Goal: Information Seeking & Learning: Learn about a topic

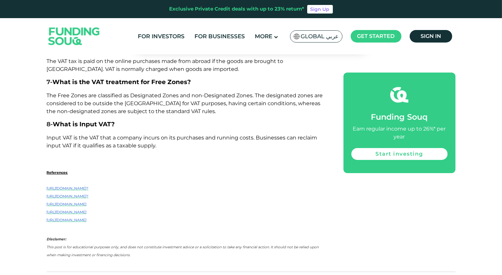
drag, startPoint x: 0, startPoint y: 0, endPoint x: 133, endPoint y: 228, distance: 264.2
click at [133, 228] on p at bounding box center [188, 227] width 282 height 8
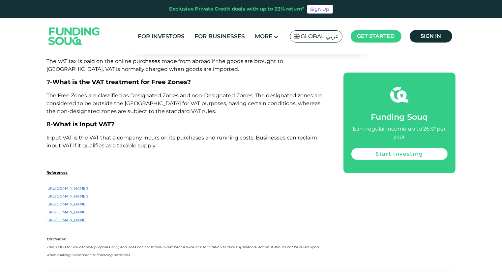
click at [92, 245] on em "This post is for educational purposes only, and does not constitute investment …" at bounding box center [183, 251] width 272 height 12
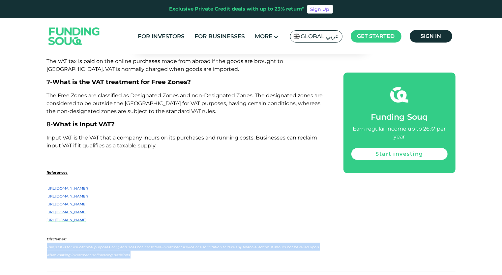
click at [92, 245] on p "Disclamer: This post is for educational purposes only, and does not constitute …" at bounding box center [188, 247] width 282 height 24
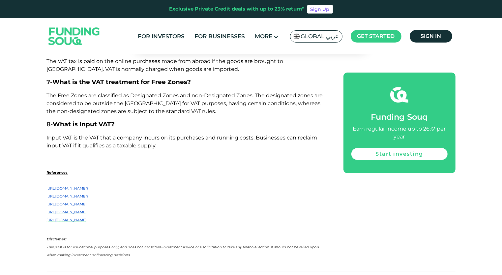
drag, startPoint x: 92, startPoint y: 245, endPoint x: 69, endPoint y: 239, distance: 23.7
click at [69, 239] on p "Disclamer: This post is for educational purposes only, and does not constitute …" at bounding box center [188, 247] width 282 height 24
drag, startPoint x: 69, startPoint y: 239, endPoint x: 81, endPoint y: 244, distance: 13.2
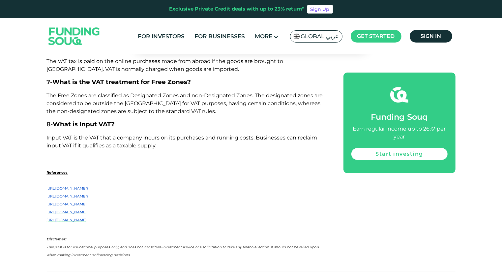
click at [81, 244] on p "Disclamer: This post is for educational purposes only, and does not constitute …" at bounding box center [188, 247] width 282 height 24
drag, startPoint x: 81, startPoint y: 244, endPoint x: 67, endPoint y: 239, distance: 14.6
click at [67, 239] on p "Disclamer: This post is for educational purposes only, and does not constitute …" at bounding box center [188, 247] width 282 height 24
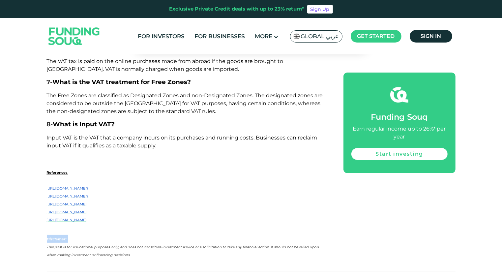
click at [67, 239] on p "Disclamer: This post is for educational purposes only, and does not constitute …" at bounding box center [188, 247] width 282 height 24
drag, startPoint x: 67, startPoint y: 239, endPoint x: 81, endPoint y: 248, distance: 16.5
click at [81, 248] on em "This post is for educational purposes only, and does not constitute investment …" at bounding box center [183, 251] width 272 height 12
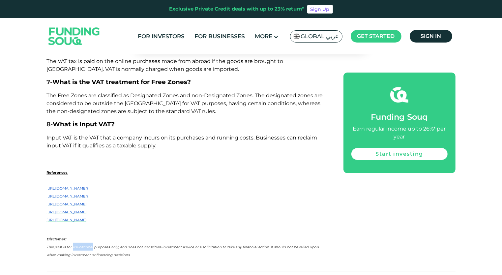
click at [81, 248] on em "This post is for educational purposes only, and does not constitute investment …" at bounding box center [183, 251] width 272 height 12
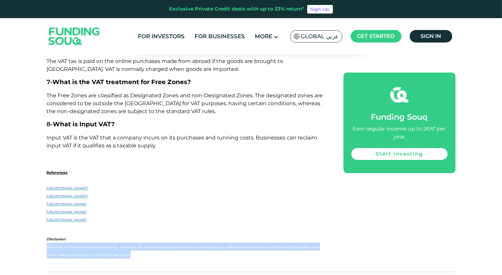
click at [81, 248] on em "This post is for educational purposes only, and does not constitute investment …" at bounding box center [183, 251] width 272 height 12
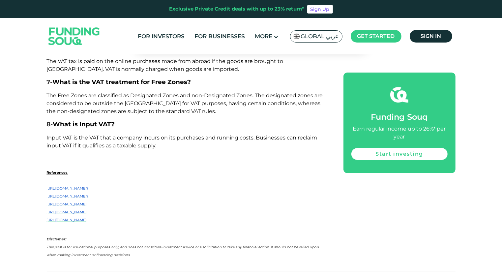
drag, startPoint x: 81, startPoint y: 248, endPoint x: 71, endPoint y: 237, distance: 15.1
click at [71, 237] on p "Disclamer: This post is for educational purposes only, and does not constitute …" at bounding box center [188, 247] width 282 height 24
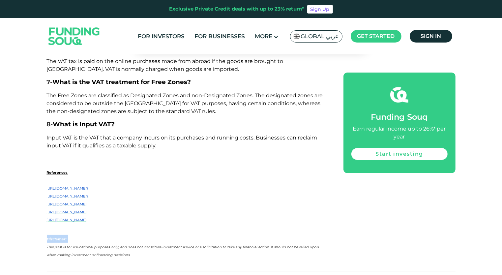
click at [71, 237] on p "Disclamer: This post is for educational purposes only, and does not constitute …" at bounding box center [188, 247] width 282 height 24
drag, startPoint x: 71, startPoint y: 237, endPoint x: 88, endPoint y: 248, distance: 20.9
click at [88, 248] on em "This post is for educational purposes only, and does not constitute investment …" at bounding box center [183, 251] width 272 height 12
drag, startPoint x: 88, startPoint y: 248, endPoint x: 123, endPoint y: 256, distance: 35.4
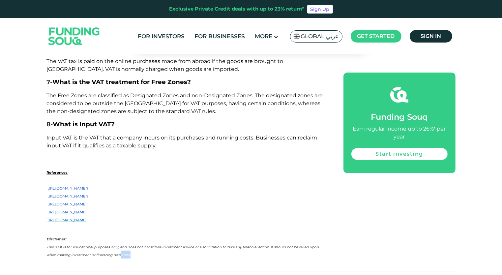
click at [123, 256] on em "This post is for educational purposes only, and does not constitute investment …" at bounding box center [183, 251] width 272 height 12
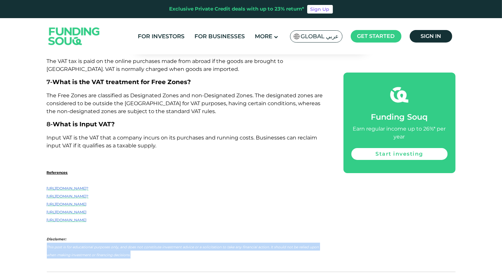
click at [123, 256] on em "This post is for educational purposes only, and does not constitute investment …" at bounding box center [183, 251] width 272 height 12
click at [87, 248] on em "This post is for educational purposes only, and does not constitute investment …" at bounding box center [183, 251] width 272 height 12
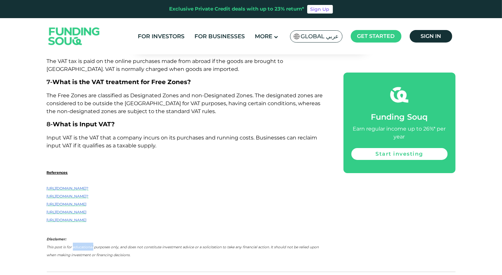
click at [87, 248] on em "This post is for educational purposes only, and does not constitute investment …" at bounding box center [183, 251] width 272 height 12
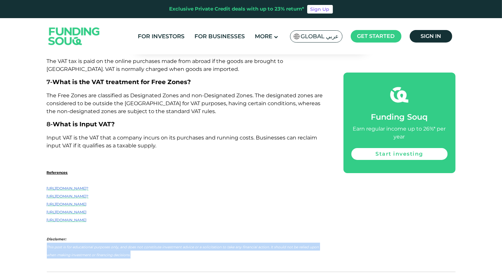
click at [87, 248] on em "This post is for educational purposes only, and does not constitute investment …" at bounding box center [183, 251] width 272 height 12
drag, startPoint x: 87, startPoint y: 248, endPoint x: 99, endPoint y: 248, distance: 11.9
click at [99, 248] on em "This post is for educational purposes only, and does not constitute investment …" at bounding box center [183, 251] width 272 height 12
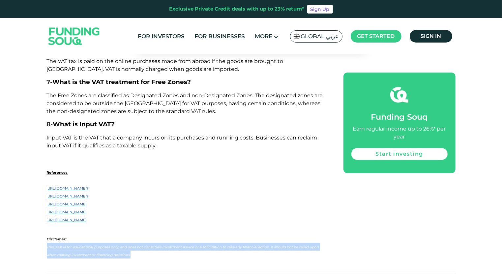
click at [99, 248] on em "This post is for educational purposes only, and does not constitute investment …" at bounding box center [183, 251] width 272 height 12
click at [98, 248] on em "This post is for educational purposes only, and does not constitute investment …" at bounding box center [183, 251] width 272 height 12
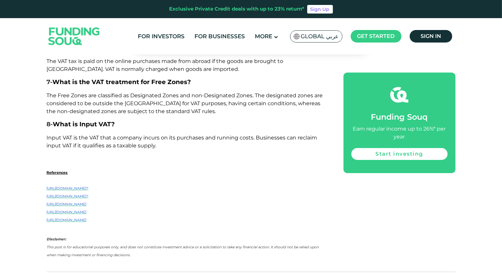
drag, startPoint x: 98, startPoint y: 248, endPoint x: 87, endPoint y: 247, distance: 11.2
click at [87, 247] on em "This post is for educational purposes only, and does not constitute investment …" at bounding box center [183, 251] width 272 height 12
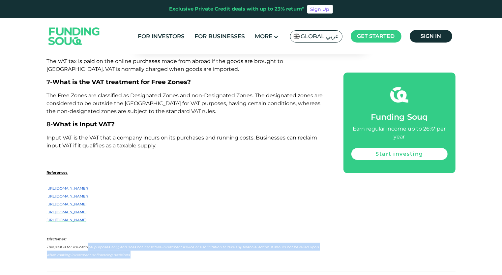
click at [87, 247] on em "This post is for educational purposes only, and does not constitute investment …" at bounding box center [183, 251] width 272 height 12
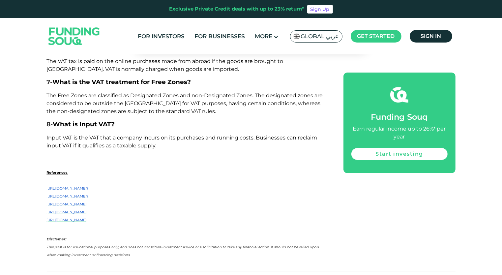
drag, startPoint x: 87, startPoint y: 247, endPoint x: 54, endPoint y: 237, distance: 34.3
click at [54, 237] on em "Disclamer:" at bounding box center [57, 239] width 20 height 4
drag, startPoint x: 54, startPoint y: 237, endPoint x: 99, endPoint y: 146, distance: 101.1
click at [99, 146] on span "Input VAT is the VAT that a company incurs on its purchases and running costs. …" at bounding box center [182, 141] width 271 height 14
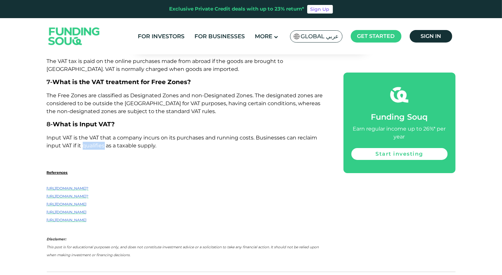
click at [99, 146] on span "Input VAT is the VAT that a company incurs on its purchases and running costs. …" at bounding box center [182, 141] width 271 height 14
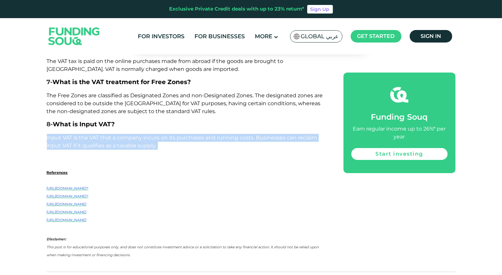
click at [99, 146] on span "Input VAT is the VAT that a company incurs on its purchases and running costs. …" at bounding box center [182, 141] width 271 height 14
drag, startPoint x: 99, startPoint y: 146, endPoint x: 95, endPoint y: 135, distance: 11.6
click at [95, 135] on span "Input VAT is the VAT that a company incurs on its purchases and running costs. …" at bounding box center [182, 141] width 271 height 14
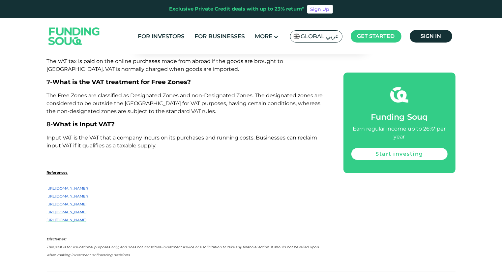
drag, startPoint x: 95, startPoint y: 135, endPoint x: 90, endPoint y: 103, distance: 31.7
click at [90, 103] on span "The Free Zones are classified as Designated Zones and non-Designated Zones. The…" at bounding box center [185, 103] width 276 height 22
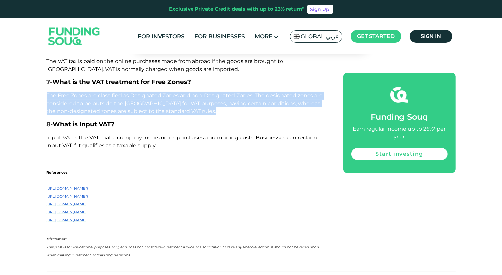
click at [90, 103] on span "The Free Zones are classified as Designated Zones and non-Designated Zones. The…" at bounding box center [185, 103] width 276 height 22
drag, startPoint x: 90, startPoint y: 103, endPoint x: 95, endPoint y: 103, distance: 5.3
click at [95, 103] on span "The Free Zones are classified as Designated Zones and non-Designated Zones. The…" at bounding box center [185, 103] width 276 height 22
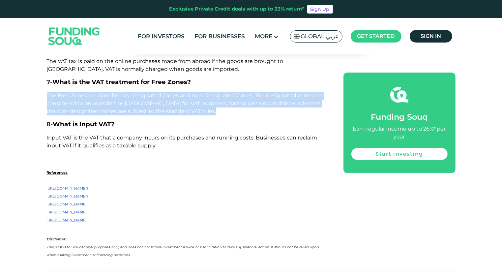
click at [95, 104] on span "The Free Zones are classified as Designated Zones and non-Designated Zones. The…" at bounding box center [185, 103] width 276 height 22
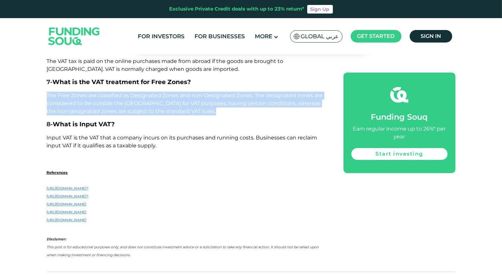
click at [86, 96] on span "The Free Zones are classified as Designated Zones and non-Designated Zones. The…" at bounding box center [185, 103] width 276 height 22
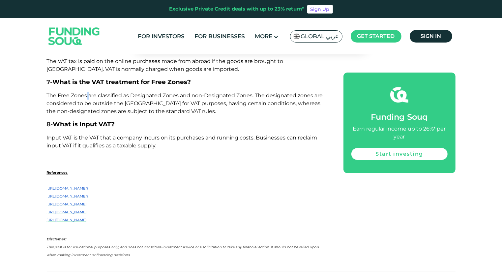
click at [86, 96] on span "The Free Zones are classified as Designated Zones and non-Designated Zones. The…" at bounding box center [185, 103] width 276 height 22
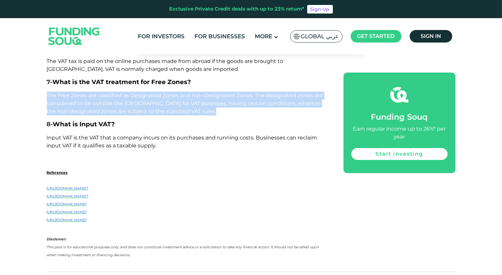
click at [86, 96] on span "The Free Zones are classified as Designated Zones and non-Designated Zones. The…" at bounding box center [185, 103] width 276 height 22
drag, startPoint x: 86, startPoint y: 96, endPoint x: 81, endPoint y: 96, distance: 4.6
click at [81, 96] on span "The Free Zones are classified as Designated Zones and non-Designated Zones. The…" at bounding box center [185, 103] width 276 height 22
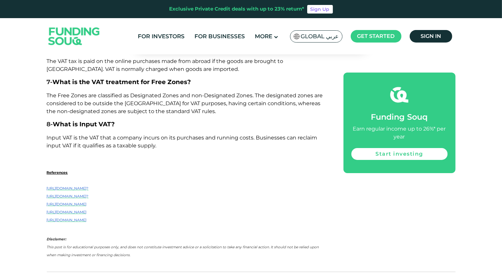
drag, startPoint x: 81, startPoint y: 96, endPoint x: 159, endPoint y: 81, distance: 79.5
click at [159, 81] on span "What is the VAT treatment for Free Zones?" at bounding box center [122, 82] width 138 height 8
drag, startPoint x: 159, startPoint y: 81, endPoint x: 112, endPoint y: 94, distance: 49.0
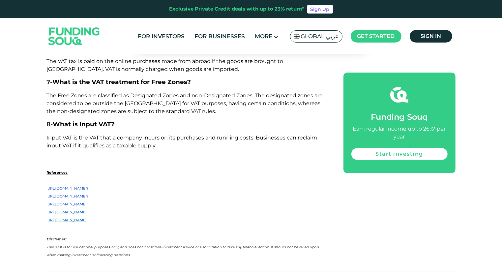
click at [112, 94] on span "The Free Zones are classified as Designated Zones and non-Designated Zones. The…" at bounding box center [185, 103] width 276 height 22
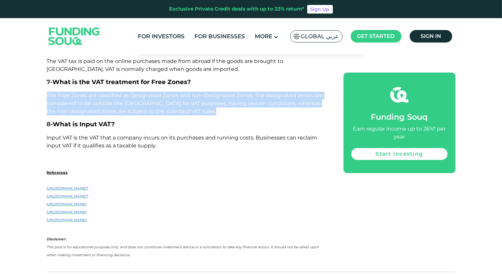
click at [112, 94] on span "The Free Zones are classified as Designated Zones and non-Designated Zones. The…" at bounding box center [185, 103] width 276 height 22
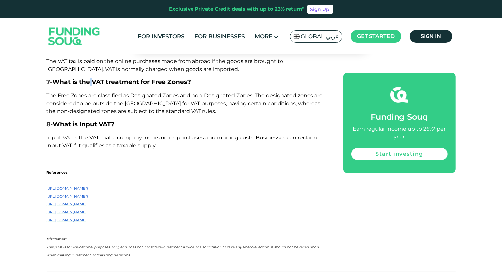
drag, startPoint x: 112, startPoint y: 94, endPoint x: 94, endPoint y: 81, distance: 22.1
click at [94, 81] on span "What is the VAT treatment for Free Zones?" at bounding box center [122, 82] width 138 height 8
drag, startPoint x: 94, startPoint y: 81, endPoint x: 104, endPoint y: 81, distance: 9.6
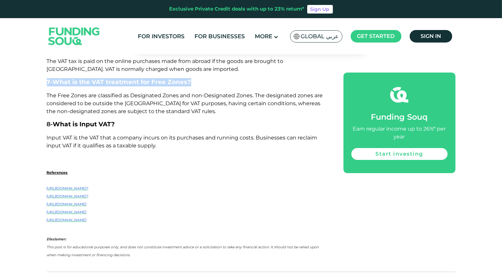
click at [104, 81] on span "What is the VAT treatment for Free Zones?" at bounding box center [122, 82] width 138 height 8
drag, startPoint x: 104, startPoint y: 81, endPoint x: 107, endPoint y: 106, distance: 25.0
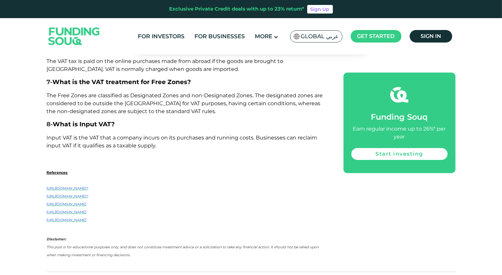
click at [107, 106] on span "The Free Zones are classified as Designated Zones and non-Designated Zones. The…" at bounding box center [185, 103] width 276 height 22
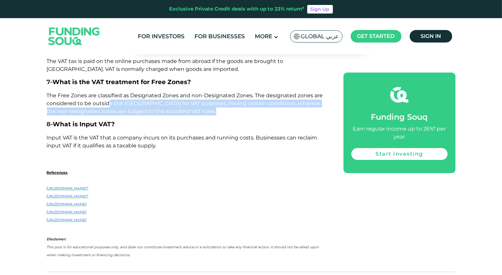
click at [107, 106] on span "The Free Zones are classified as Designated Zones and non-Designated Zones. The…" at bounding box center [185, 103] width 276 height 22
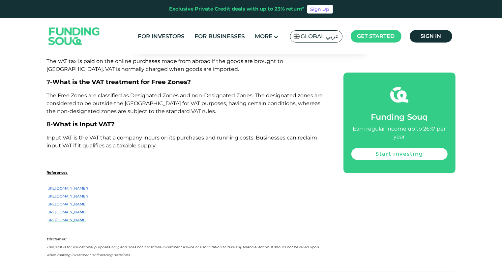
drag, startPoint x: 107, startPoint y: 106, endPoint x: 103, endPoint y: 103, distance: 5.7
click at [103, 103] on span "The Free Zones are classified as Designated Zones and non-Designated Zones. The…" at bounding box center [185, 103] width 276 height 22
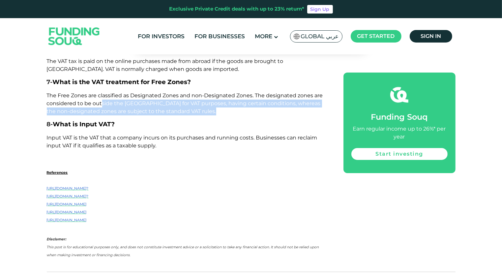
click at [103, 103] on span "The Free Zones are classified as Designated Zones and non-Designated Zones. The…" at bounding box center [185, 103] width 276 height 22
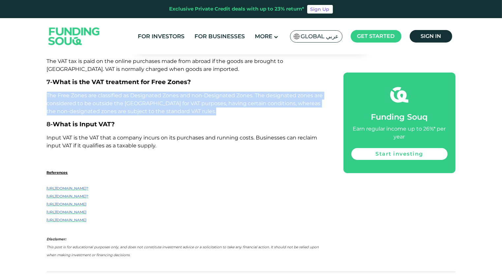
drag, startPoint x: 103, startPoint y: 103, endPoint x: 80, endPoint y: 94, distance: 24.2
click at [80, 94] on span "The Free Zones are classified as Designated Zones and non-Designated Zones. The…" at bounding box center [185, 103] width 276 height 22
click at [228, 102] on span "The Free Zones are classified as Designated Zones and non-Designated Zones. The…" at bounding box center [185, 103] width 276 height 22
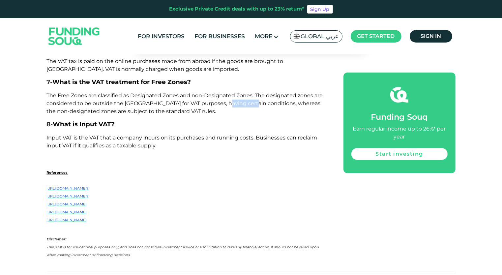
click at [228, 102] on span "The Free Zones are classified as Designated Zones and non-Designated Zones. The…" at bounding box center [185, 103] width 276 height 22
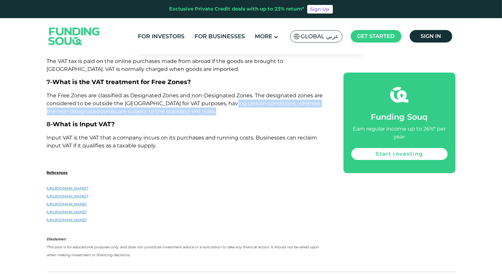
click at [228, 102] on span "The Free Zones are classified as Designated Zones and non-Designated Zones. The…" at bounding box center [185, 103] width 276 height 22
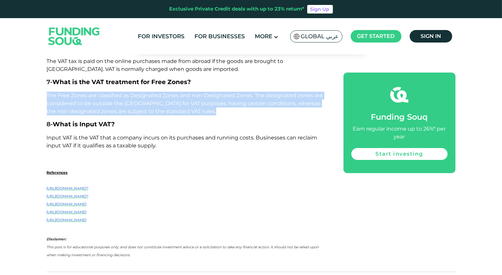
copy div "The Free Zones are classified as Designated Zones and non-Designated Zones. The…"
click at [211, 103] on span "The Free Zones are classified as Designated Zones and non-Designated Zones. The…" at bounding box center [185, 103] width 276 height 22
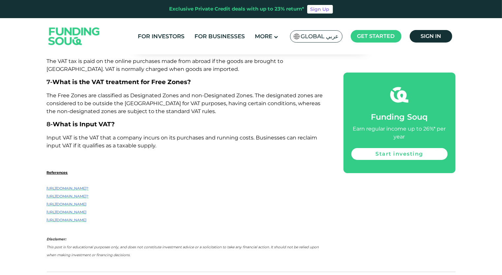
click at [126, 104] on span "The Free Zones are classified as Designated Zones and non-Designated Zones. The…" at bounding box center [185, 103] width 276 height 22
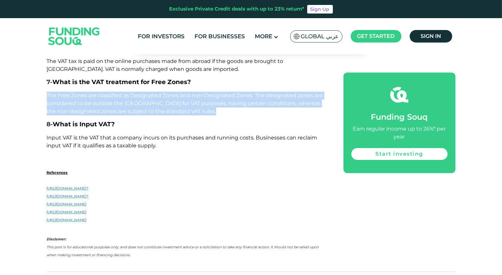
copy div "The Free Zones are classified as Designated Zones and non-Designated Zones. The…"
click at [134, 93] on span "The Free Zones are classified as Designated Zones and non-Designated Zones. The…" at bounding box center [185, 103] width 276 height 22
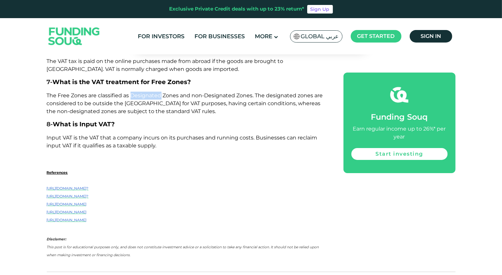
click at [134, 93] on span "The Free Zones are classified as Designated Zones and non-Designated Zones. The…" at bounding box center [185, 103] width 276 height 22
copy span "Designated"
click at [129, 103] on span "The Free Zones are classified as Designated Zones and non-Designated Zones. The…" at bounding box center [185, 103] width 276 height 22
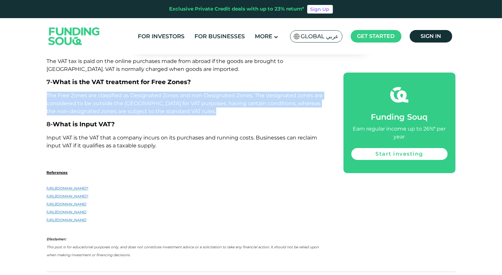
click at [129, 103] on span "The Free Zones are classified as Designated Zones and non-Designated Zones. The…" at bounding box center [185, 103] width 276 height 22
copy div "The Free Zones are classified as Designated Zones and non-Designated Zones. The…"
click at [126, 101] on span "The Free Zones are classified as Designated Zones and non-Designated Zones. The…" at bounding box center [185, 103] width 276 height 22
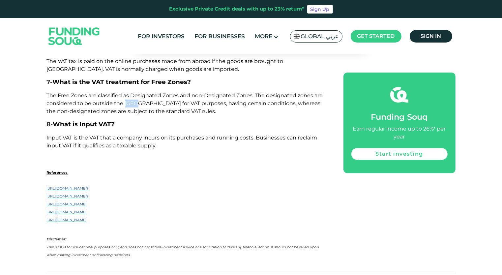
click at [126, 101] on span "The Free Zones are classified as Designated Zones and non-Designated Zones. The…" at bounding box center [185, 103] width 276 height 22
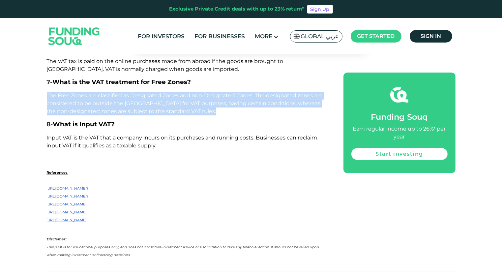
click at [126, 101] on span "The Free Zones are classified as Designated Zones and non-Designated Zones. The…" at bounding box center [185, 103] width 276 height 22
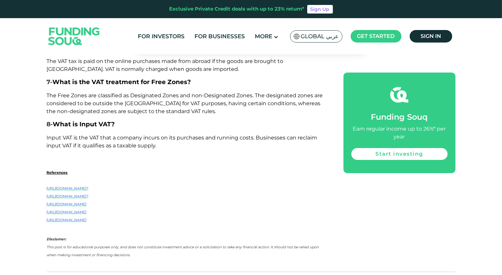
click at [123, 82] on span "What is the VAT treatment for Free Zones?" at bounding box center [122, 82] width 138 height 8
copy div "7- What is the VAT treatment for Free Zones?"
click at [131, 102] on span "The Free Zones are classified as Designated Zones and non-Designated Zones. The…" at bounding box center [185, 103] width 276 height 22
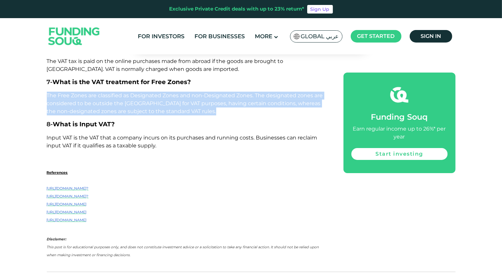
click at [131, 102] on span "The Free Zones are classified as Designated Zones and non-Designated Zones. The…" at bounding box center [185, 103] width 276 height 22
copy div "The Free Zones are classified as Designated Zones and non-Designated Zones. The…"
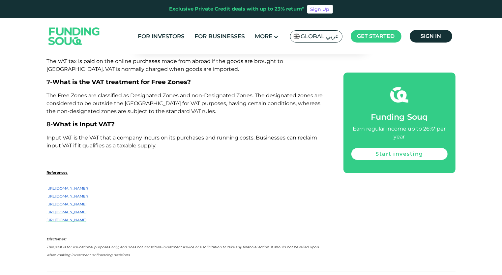
click at [127, 84] on span "What is the VAT treatment for Free Zones?" at bounding box center [122, 82] width 138 height 8
copy div "7- What is the VAT treatment for Free Zones?"
click at [132, 102] on span "The Free Zones are classified as Designated Zones and non-Designated Zones. The…" at bounding box center [185, 103] width 276 height 22
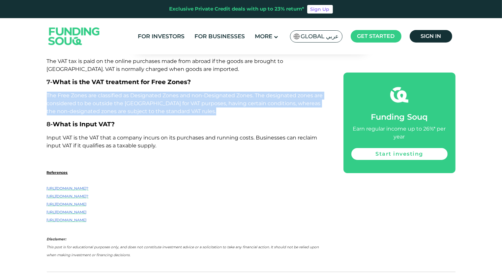
click at [132, 102] on span "The Free Zones are classified as Designated Zones and non-Designated Zones. The…" at bounding box center [185, 103] width 276 height 22
copy div "The Free Zones are classified as Designated Zones and non-Designated Zones. The…"
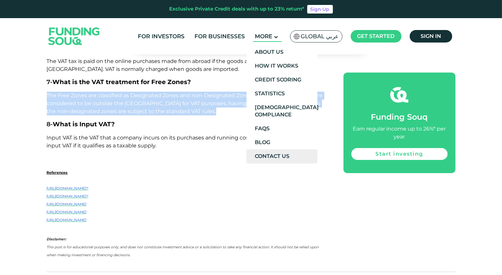
drag, startPoint x: 258, startPoint y: 44, endPoint x: 298, endPoint y: 159, distance: 121.7
click at [298, 159] on ul "About Us How It Works Credit Scoring Statistics Shariah Compliance" at bounding box center [282, 102] width 71 height 121
copy ul "About Us How It Works Credit Scoring Statistics [DEMOGRAPHIC_DATA] Compliance F…"
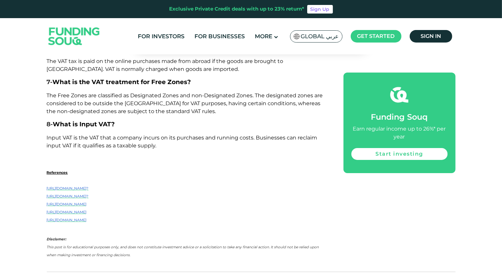
click at [202, 103] on span "The Free Zones are classified as Designated Zones and non-Designated Zones. The…" at bounding box center [185, 103] width 276 height 22
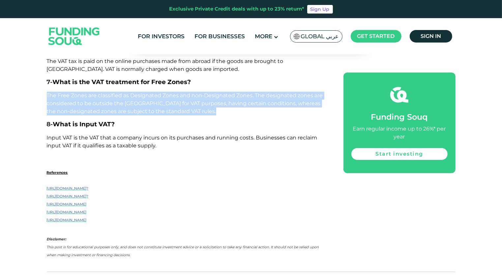
click at [202, 103] on span "The Free Zones are classified as Designated Zones and non-Designated Zones. The…" at bounding box center [185, 103] width 276 height 22
drag, startPoint x: 202, startPoint y: 103, endPoint x: 194, endPoint y: 103, distance: 8.3
click at [194, 103] on span "The Free Zones are classified as Designated Zones and non-Designated Zones. The…" at bounding box center [185, 103] width 276 height 22
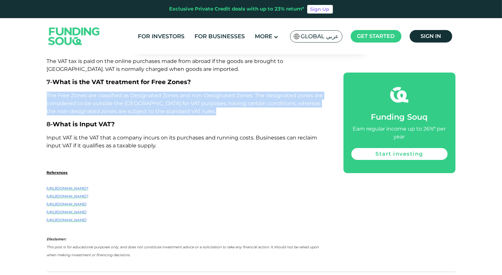
click at [194, 103] on span "The Free Zones are classified as Designated Zones and non-Designated Zones. The…" at bounding box center [185, 103] width 276 height 22
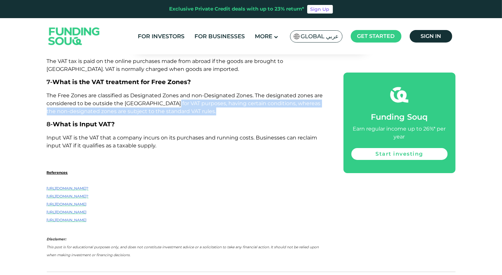
drag, startPoint x: 194, startPoint y: 103, endPoint x: 172, endPoint y: 106, distance: 21.6
click at [172, 106] on span "The Free Zones are classified as Designated Zones and non-Designated Zones. The…" at bounding box center [185, 103] width 276 height 22
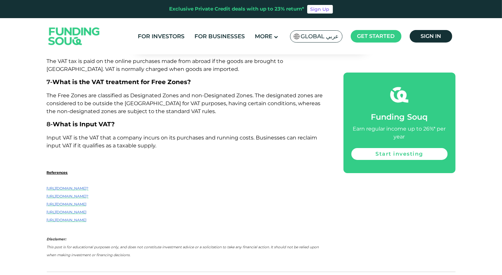
drag, startPoint x: 172, startPoint y: 106, endPoint x: 166, endPoint y: 104, distance: 6.2
click at [166, 104] on span "The Free Zones are classified as Designated Zones and non-Designated Zones. The…" at bounding box center [185, 103] width 276 height 22
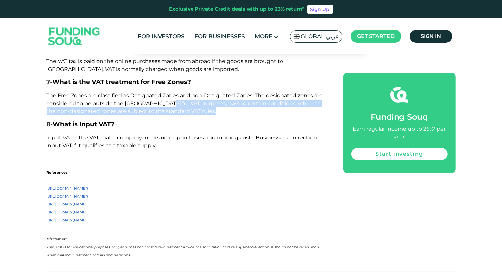
click at [166, 104] on span "The Free Zones are classified as Designated Zones and non-Designated Zones. The…" at bounding box center [185, 103] width 276 height 22
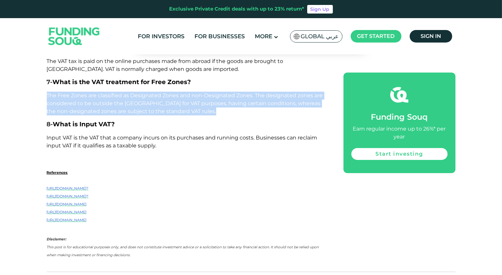
click at [166, 104] on span "The Free Zones are classified as Designated Zones and non-Designated Zones. The…" at bounding box center [185, 103] width 276 height 22
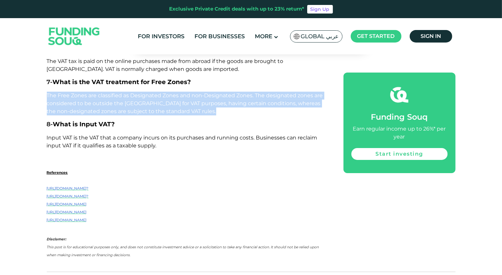
click at [166, 104] on span "The Free Zones are classified as Designated Zones and non-Designated Zones. The…" at bounding box center [185, 103] width 276 height 22
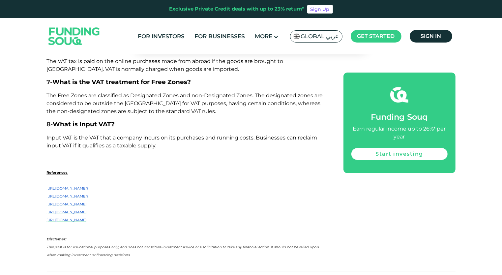
drag, startPoint x: 166, startPoint y: 104, endPoint x: 174, endPoint y: 122, distance: 19.2
click at [174, 122] on p "8- What is Input VAT?" at bounding box center [188, 125] width 282 height 8
click at [187, 138] on span "Input VAT is the VAT that a company incurs on its purchases and running costs. …" at bounding box center [182, 141] width 271 height 14
click at [190, 105] on span "The Free Zones are classified as Designated Zones and non-Designated Zones. The…" at bounding box center [185, 103] width 276 height 22
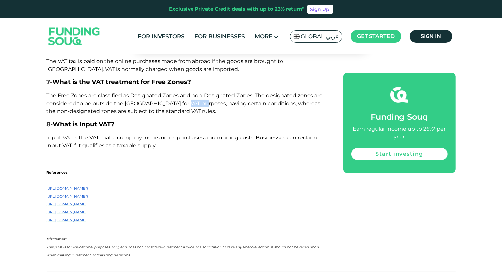
click at [190, 105] on span "The Free Zones are classified as Designated Zones and non-Designated Zones. The…" at bounding box center [185, 103] width 276 height 22
